Goal: Task Accomplishment & Management: Manage account settings

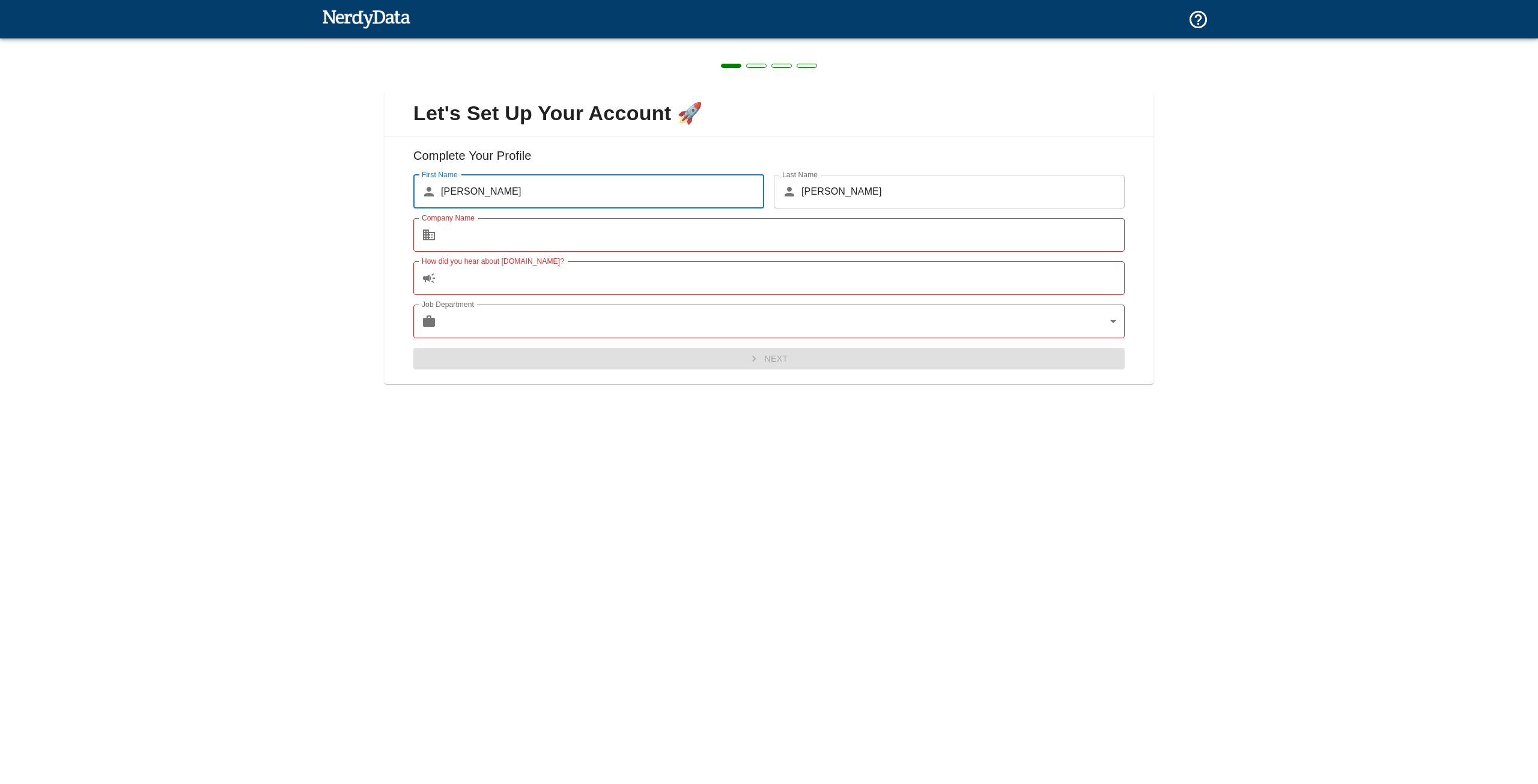
drag, startPoint x: 405, startPoint y: 115, endPoint x: 398, endPoint y: 114, distance: 7.1
click at [360, 13] on img at bounding box center [366, 18] width 88 height 24
click at [338, 27] on img at bounding box center [366, 18] width 88 height 24
